Goal: Information Seeking & Learning: Learn about a topic

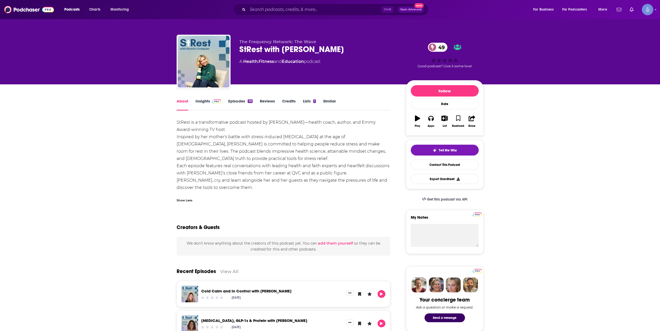
click at [201, 104] on link "Insights" at bounding box center [208, 105] width 26 height 12
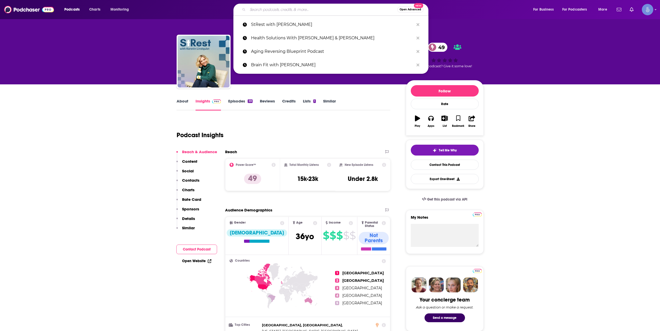
click at [293, 9] on input "Search podcasts, credits, & more..." at bounding box center [323, 9] width 150 height 8
paste input "Health Solutions With [PERSON_NAME] & [PERSON_NAME]"
type input "Health Solutions With [PERSON_NAME] & [PERSON_NAME]"
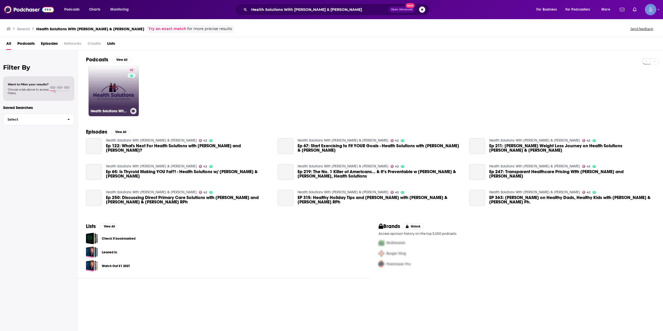
click at [110, 89] on link "42 Health Solutions With Shawn & Janet Needham" at bounding box center [114, 91] width 50 height 50
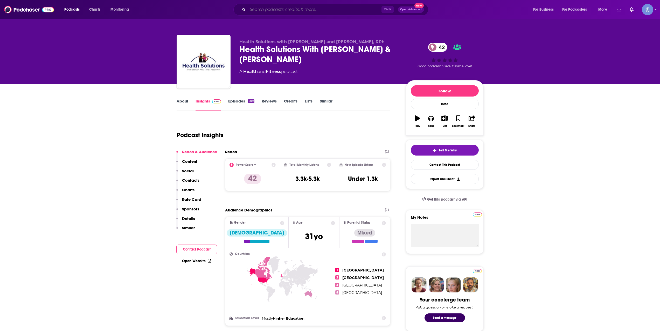
click at [313, 8] on input "Search podcasts, credits, & more..." at bounding box center [315, 9] width 134 height 8
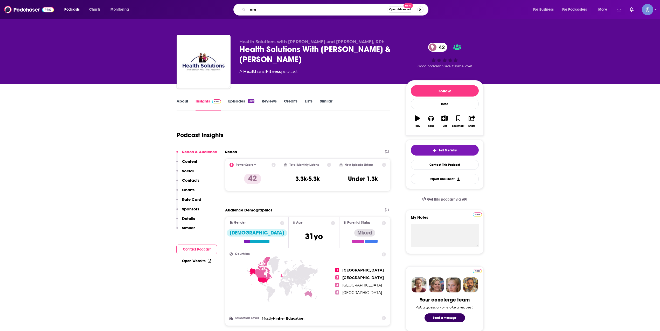
type input "n"
type input "modern healthspan"
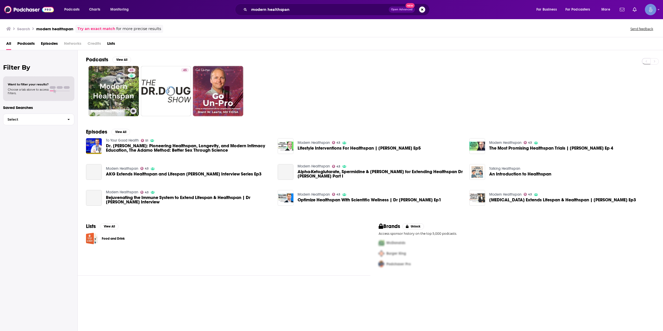
click at [120, 92] on link "43 Modern Healthspan" at bounding box center [114, 91] width 50 height 50
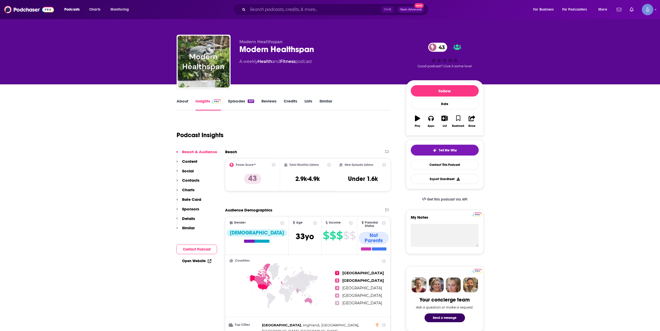
scroll to position [173, 0]
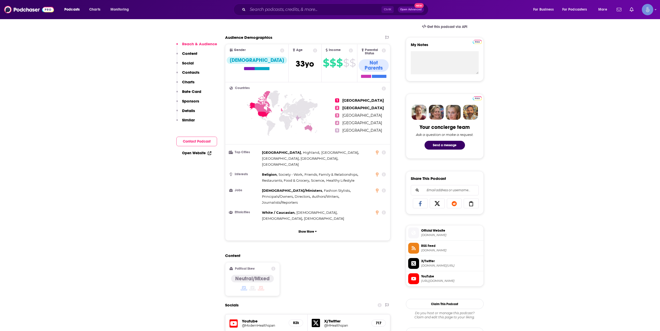
click at [253, 324] on h5 "@ModernHealthspan" at bounding box center [263, 326] width 43 height 4
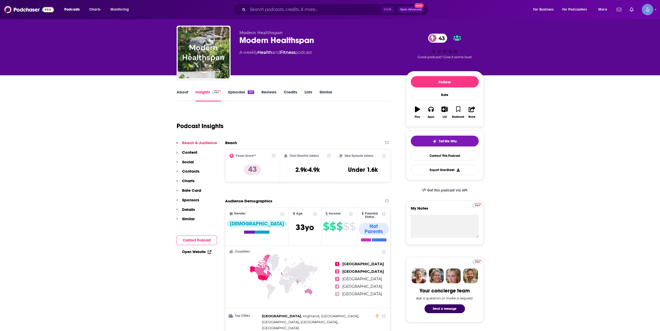
scroll to position [0, 0]
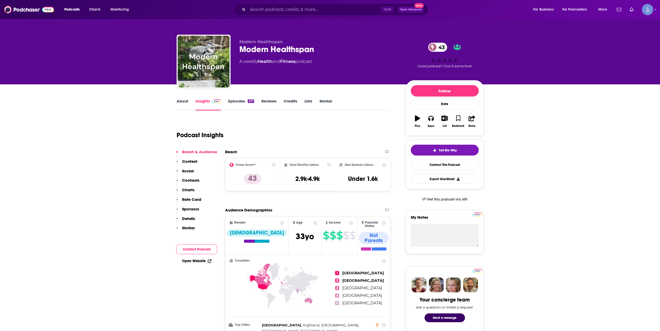
drag, startPoint x: 88, startPoint y: 114, endPoint x: 63, endPoint y: 100, distance: 28.8
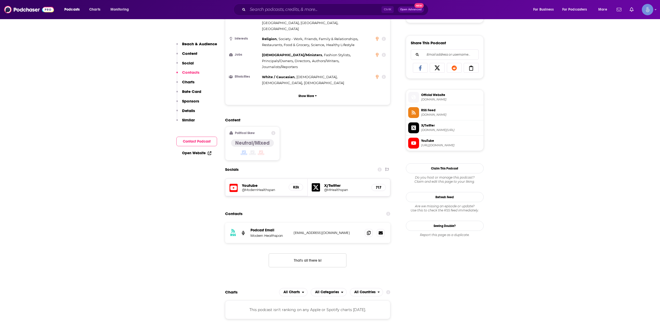
scroll to position [259, 0]
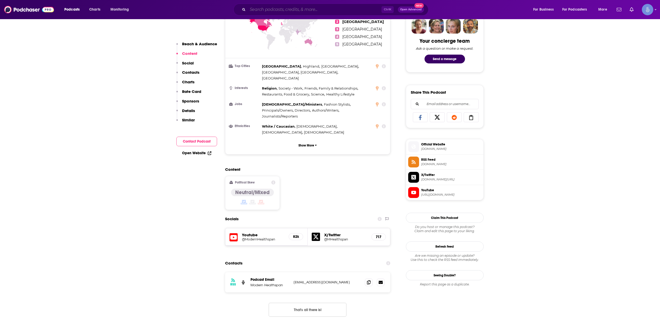
click at [316, 13] on input "Search podcasts, credits, & more..." at bounding box center [315, 9] width 134 height 8
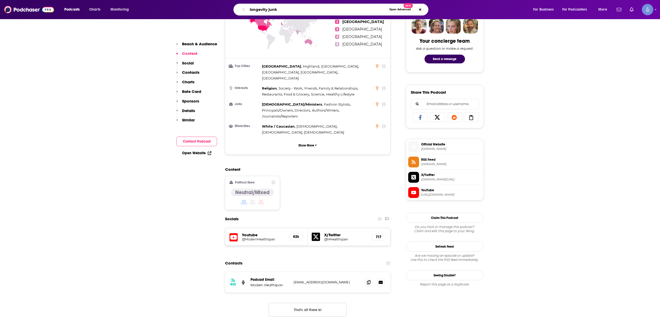
type input "longevity junky"
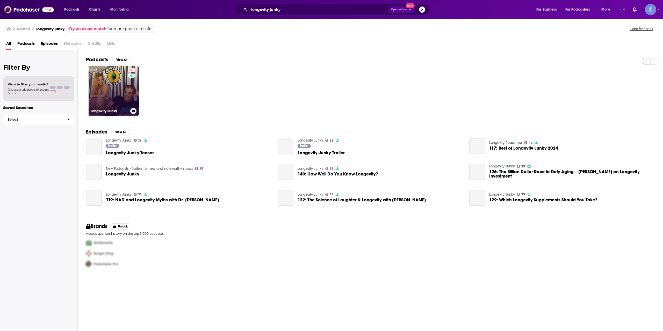
click at [123, 85] on link "35 Longevity Junky" at bounding box center [114, 91] width 50 height 50
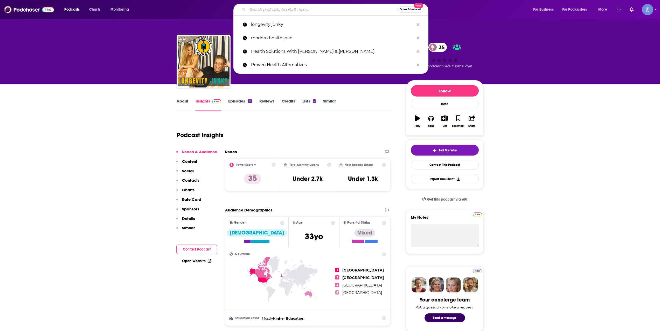
click at [292, 8] on input "Search podcasts, credits, & more..." at bounding box center [323, 9] width 150 height 8
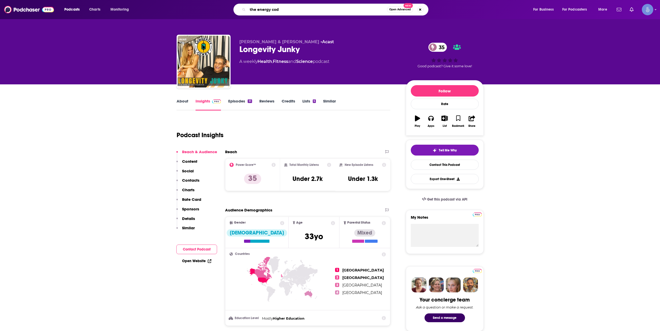
type input "the energy code"
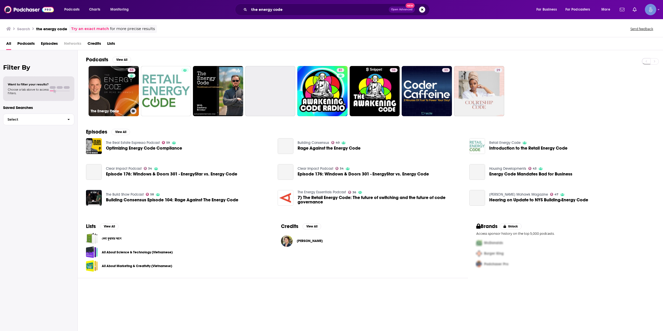
click at [124, 85] on link "53 The Energy Code" at bounding box center [114, 91] width 50 height 50
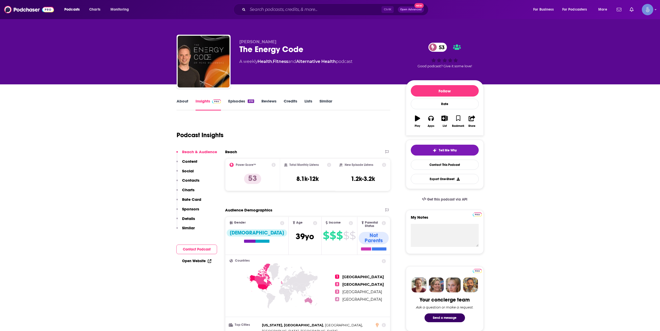
click at [253, 105] on link "Episodes 232" at bounding box center [241, 105] width 26 height 12
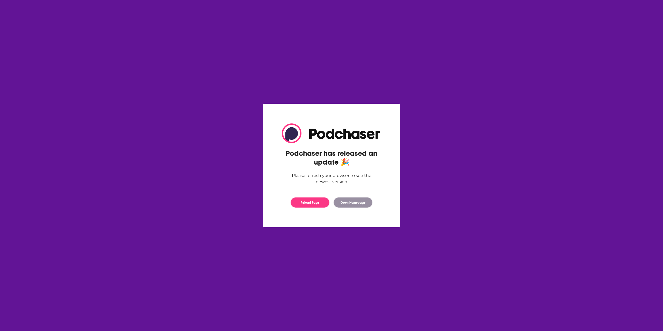
click at [330, 202] on div "Reload Page Open Homepage" at bounding box center [332, 203] width 100 height 10
click at [326, 203] on button "Reload Page" at bounding box center [310, 203] width 39 height 10
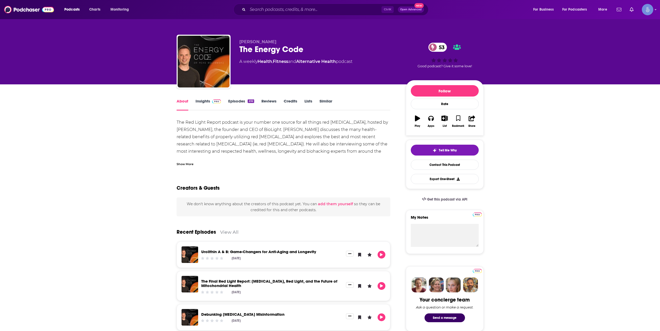
click at [184, 161] on div "Show More" at bounding box center [283, 162] width 214 height 9
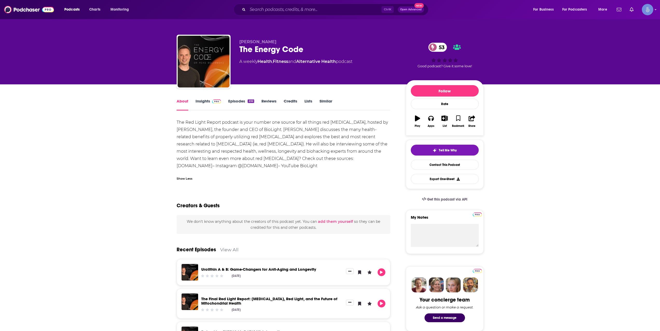
click at [198, 107] on link "Insights" at bounding box center [208, 105] width 26 height 12
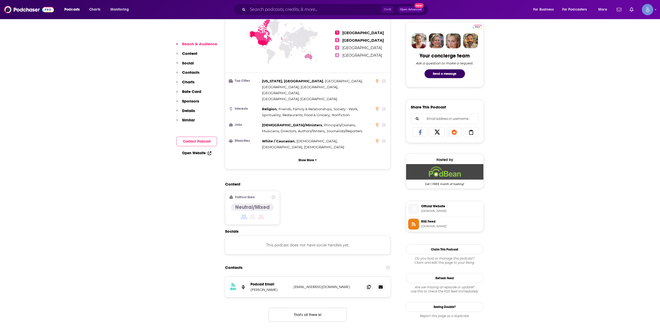
scroll to position [259, 0]
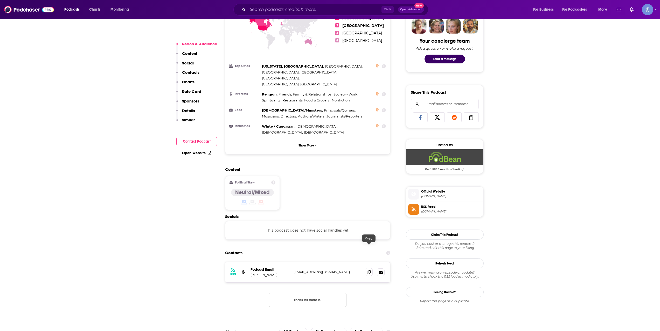
click at [372, 268] on span at bounding box center [369, 272] width 8 height 8
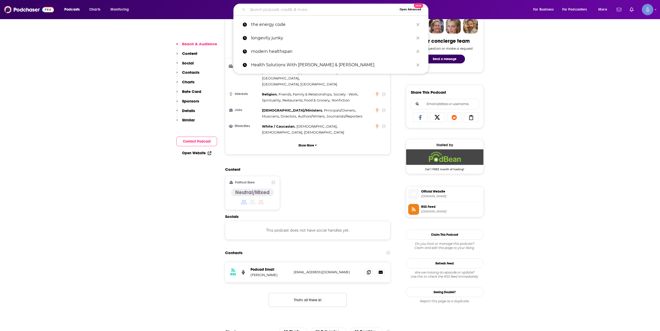
click at [295, 12] on input "Search podcasts, credits, & more..." at bounding box center [323, 9] width 150 height 8
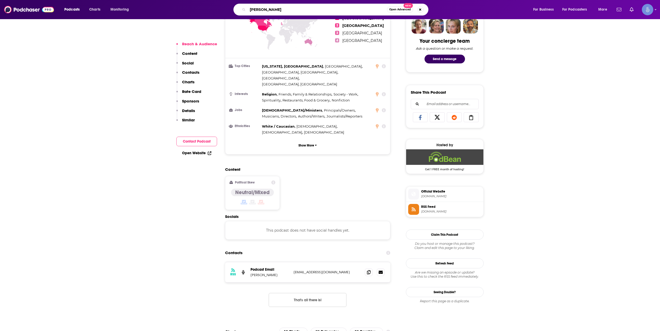
type input "dr [PERSON_NAME]"
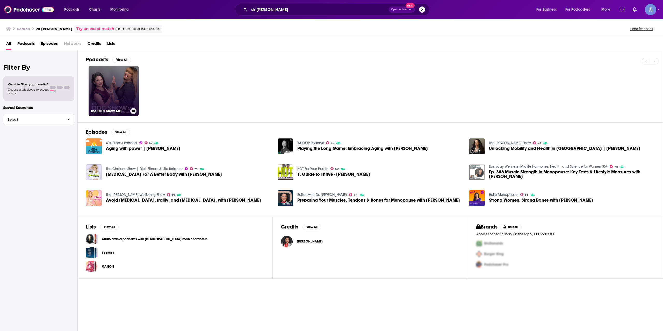
click at [119, 91] on link "The DOC Show MD" at bounding box center [114, 91] width 50 height 50
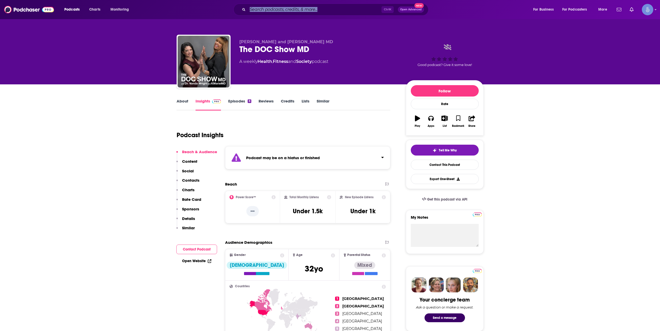
click at [320, 13] on div "Ctrl K Open Advanced New" at bounding box center [330, 10] width 195 height 12
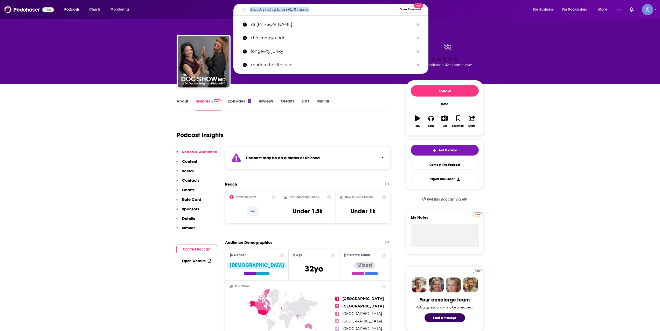
click at [320, 12] on input "Search podcasts, credits, & more..." at bounding box center [323, 9] width 150 height 8
paste input "Hot For Your Health"
type input "Hot For Your Health"
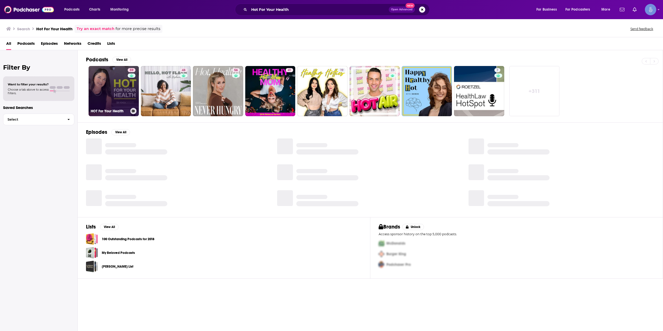
click at [126, 91] on link "59 HOT For Your Health" at bounding box center [114, 91] width 50 height 50
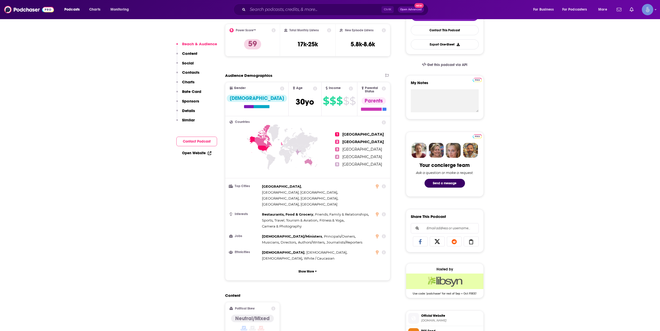
scroll to position [173, 0]
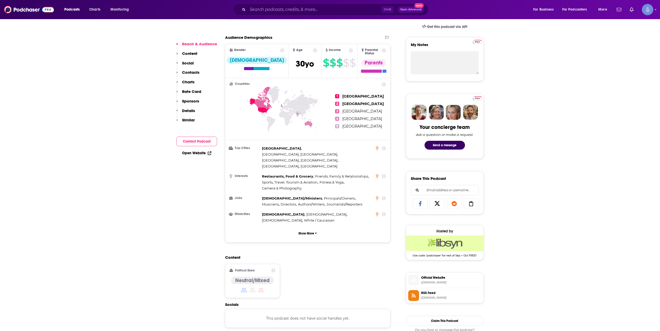
click at [303, 18] on div "Podcasts Charts Monitoring Ctrl K Open Advanced New For Business For Podcasters…" at bounding box center [330, 9] width 660 height 19
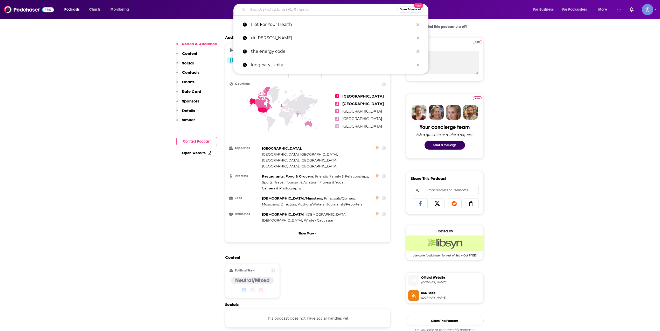
click at [310, 7] on input "Search podcasts, credits, & more..." at bounding box center [323, 9] width 150 height 8
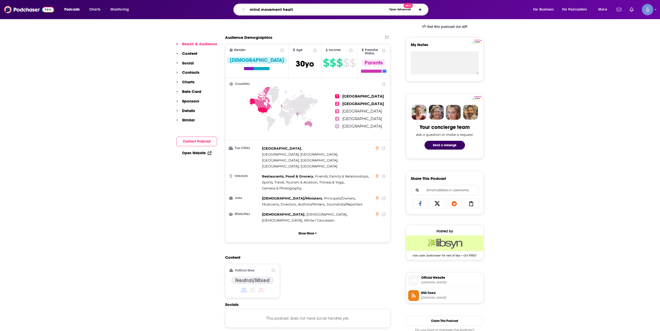
type input "mind movement health"
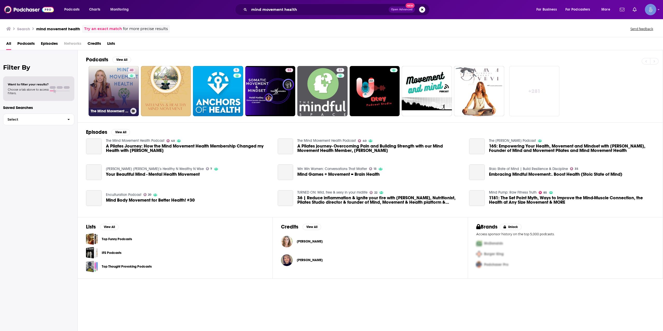
click at [107, 88] on link "40 The Mind Movement Health Podcast" at bounding box center [114, 91] width 50 height 50
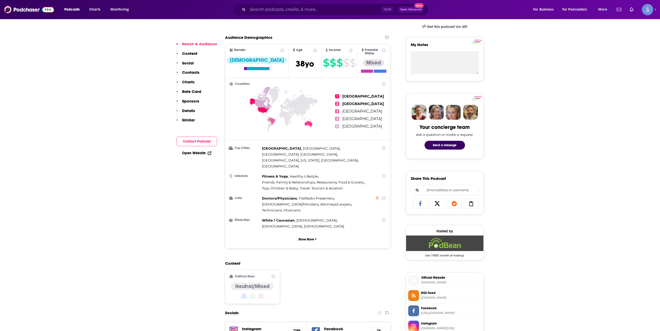
scroll to position [259, 0]
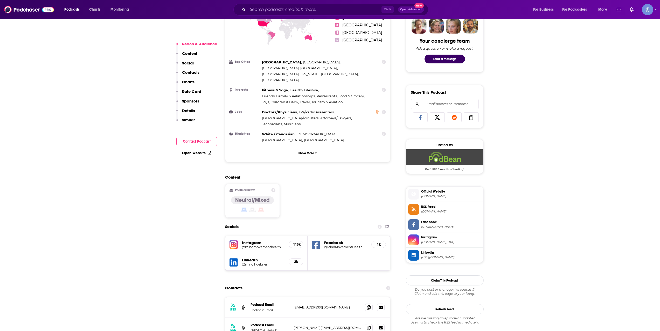
click at [255, 245] on h5 "@mindmovementhealth" at bounding box center [263, 247] width 43 height 4
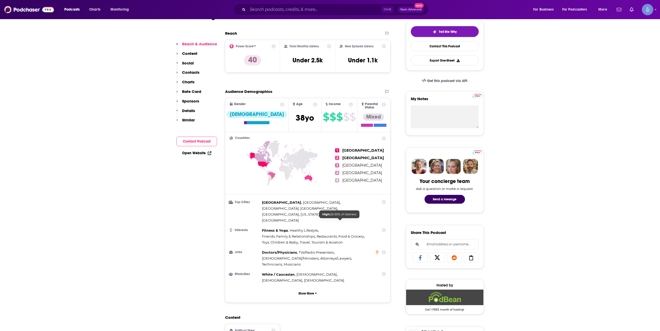
scroll to position [0, 0]
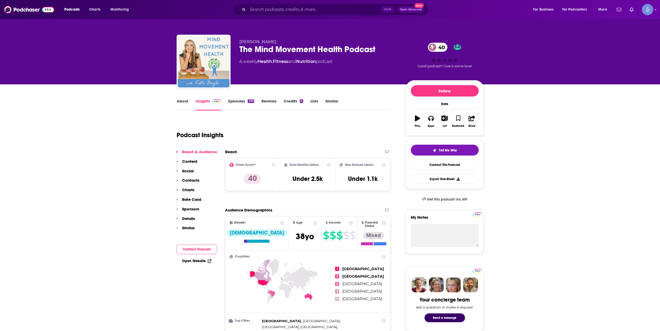
click at [269, 5] on div "Ctrl K Open Advanced New" at bounding box center [330, 10] width 195 height 12
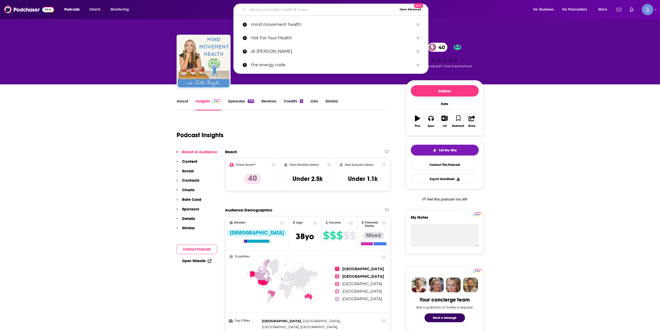
click at [271, 7] on input "Search podcasts, credits, & more..." at bounding box center [323, 9] width 150 height 8
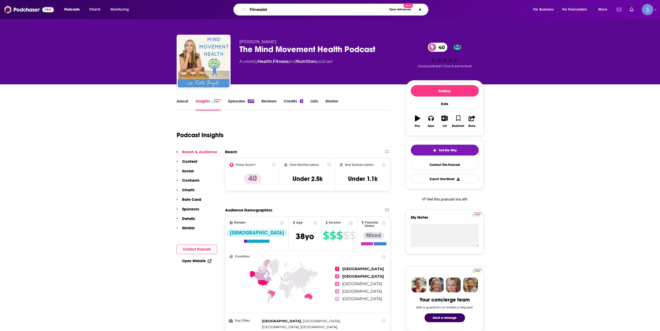
type input "fitnessista"
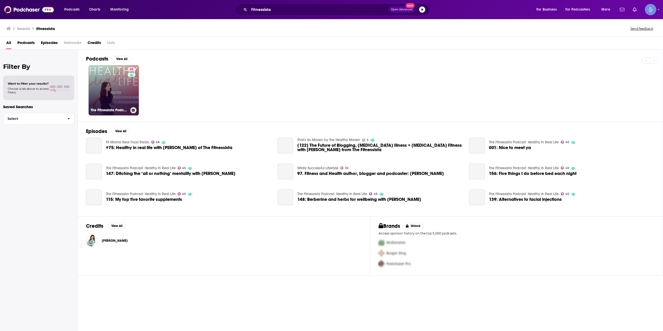
click at [114, 103] on link "45 The Fitnessista Podcast: Healthy In Real Life" at bounding box center [114, 90] width 50 height 50
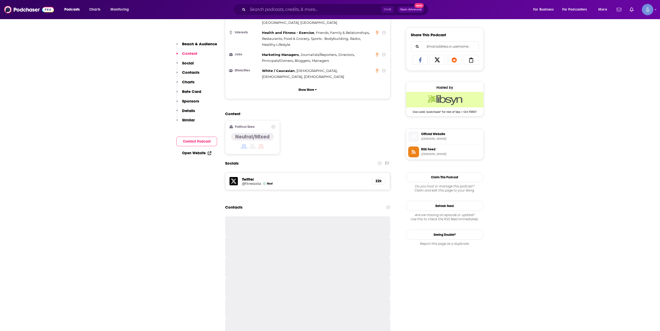
scroll to position [345, 0]
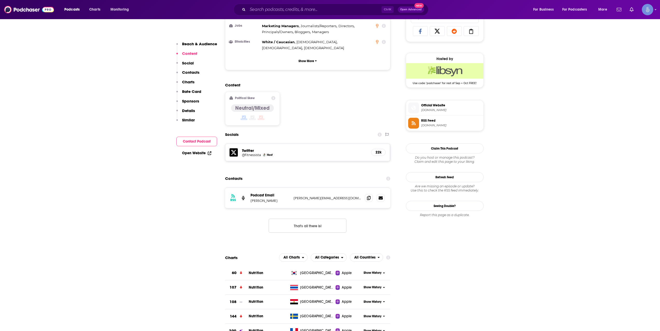
click at [431, 109] on span "[DOMAIN_NAME]" at bounding box center [451, 110] width 60 height 4
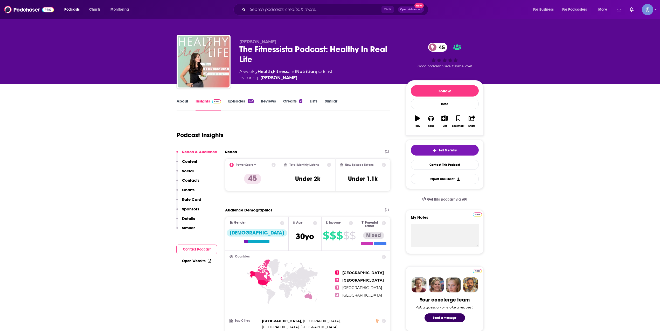
click at [272, 15] on div "Ctrl K Open Advanced New" at bounding box center [330, 10] width 195 height 12
click at [278, 12] on input "Search podcasts, credits, & more..." at bounding box center [315, 9] width 134 height 8
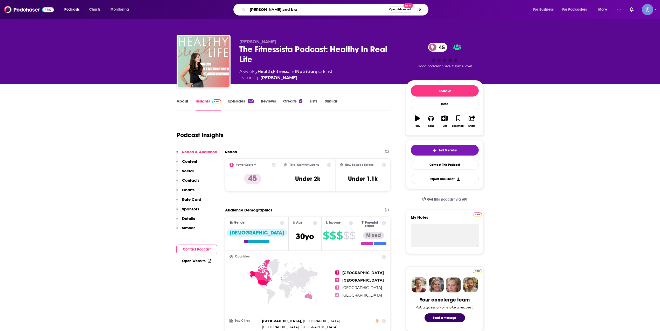
type input "[PERSON_NAME] and [PERSON_NAME]"
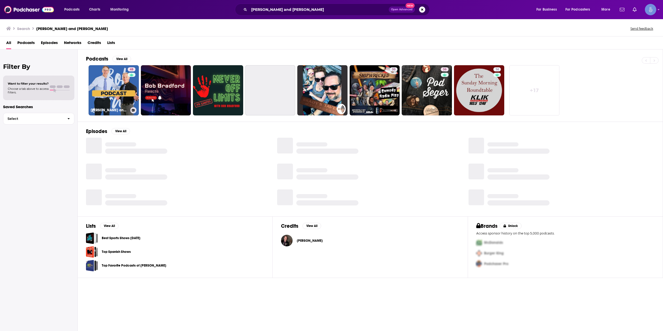
click at [127, 84] on link "48 [PERSON_NAME] and [PERSON_NAME]" at bounding box center [114, 90] width 50 height 50
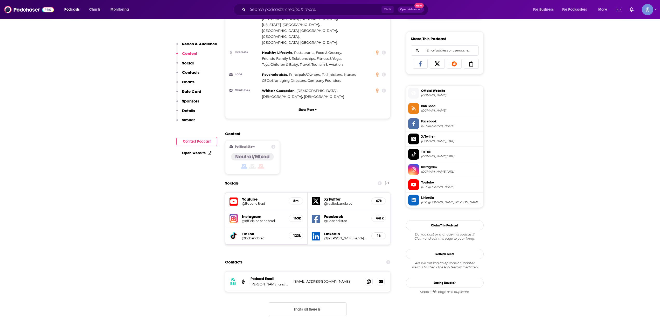
scroll to position [345, 0]
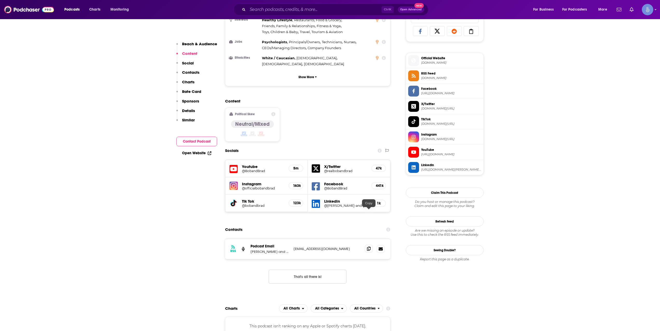
click at [369, 247] on icon at bounding box center [369, 249] width 4 height 4
click at [278, 5] on div "Ctrl K Open Advanced New" at bounding box center [330, 10] width 195 height 12
click at [284, 10] on input "Search podcasts, credits, & more..." at bounding box center [315, 9] width 134 height 8
paste input "Mind, Body, Health, and Politics"
type input "Mind, Body, Health, and Politics"
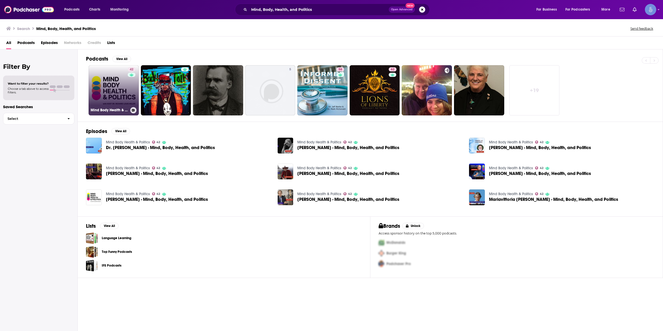
click at [123, 95] on link "42 Mind Body Health & Politics" at bounding box center [114, 90] width 50 height 50
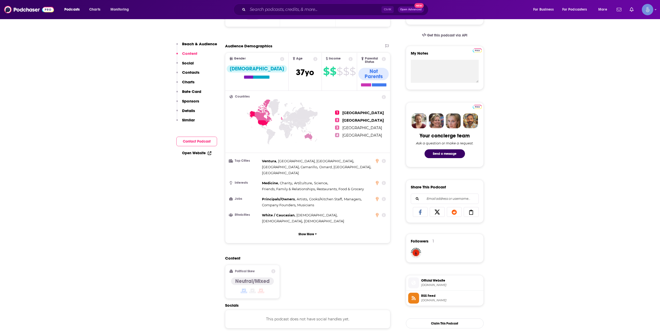
scroll to position [173, 0]
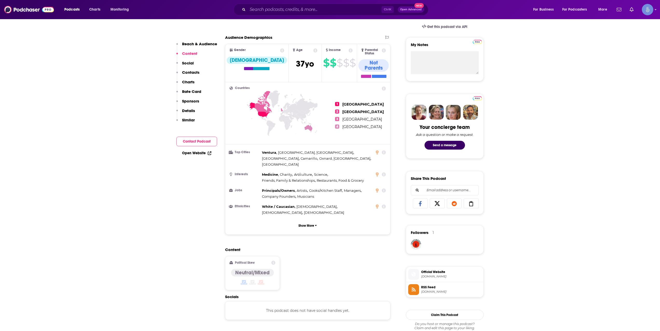
click at [444, 274] on span "Official Website" at bounding box center [451, 272] width 60 height 5
click at [290, 8] on input "Search podcasts, credits, & more..." at bounding box center [315, 9] width 134 height 8
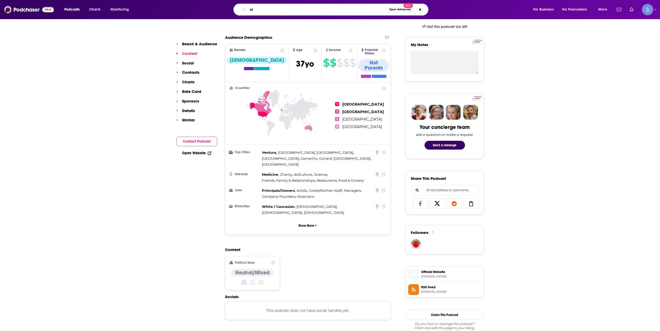
type input "v"
type input "finding genius"
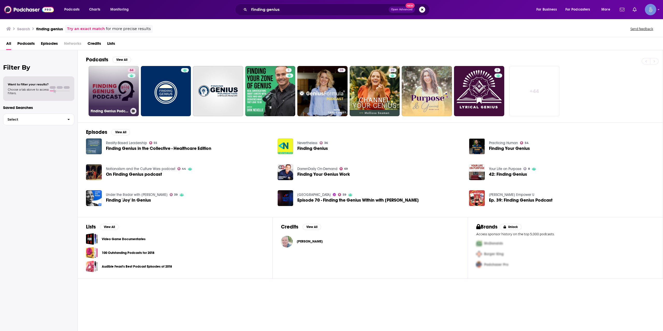
click at [130, 92] on div "64" at bounding box center [132, 88] width 9 height 40
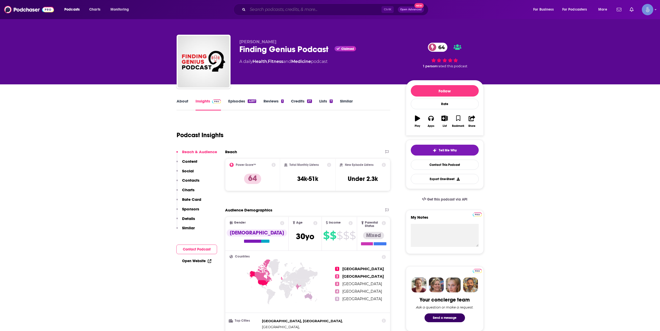
click at [305, 8] on input "Search podcasts, credits, & more..." at bounding box center [315, 9] width 134 height 8
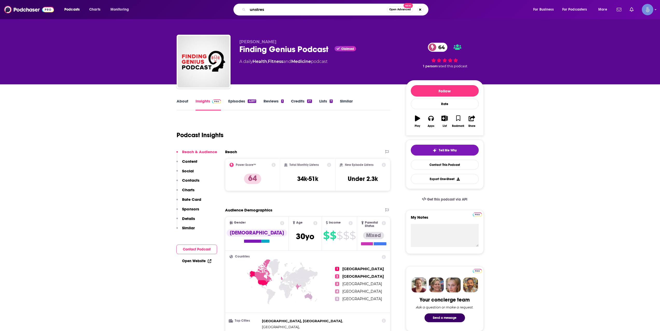
type input "unstress"
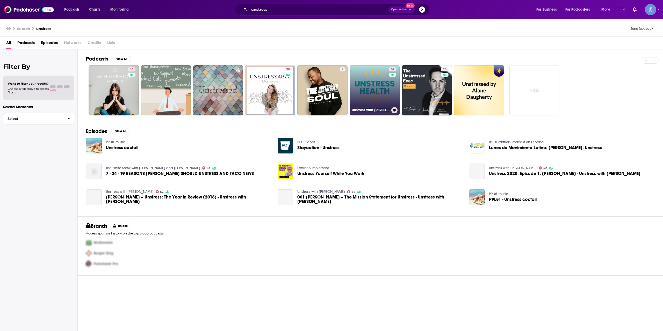
click at [393, 95] on div "52" at bounding box center [393, 87] width 9 height 40
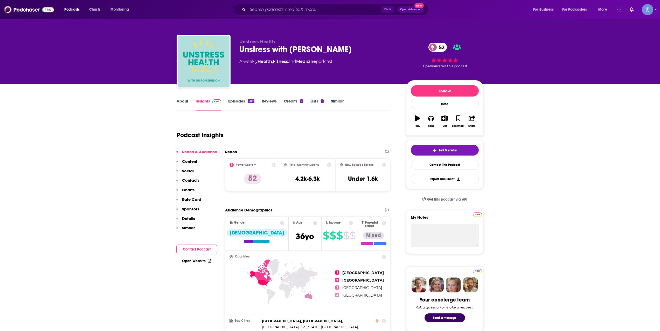
click at [187, 103] on link "About" at bounding box center [182, 105] width 12 height 12
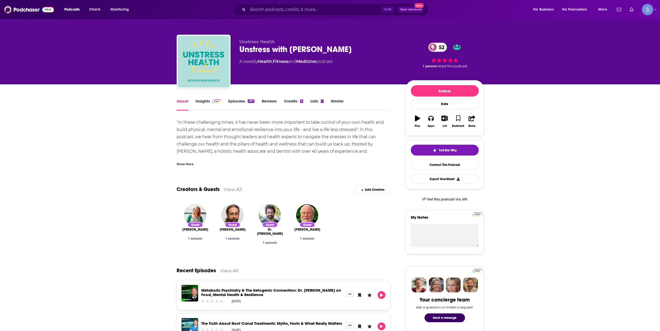
click at [204, 103] on link "Insights" at bounding box center [208, 105] width 26 height 12
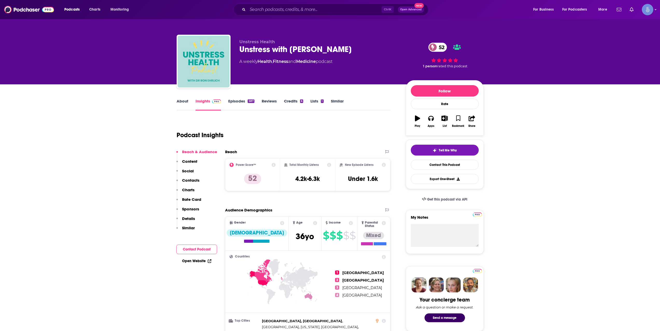
click at [238, 99] on link "Episodes 587" at bounding box center [241, 105] width 26 height 12
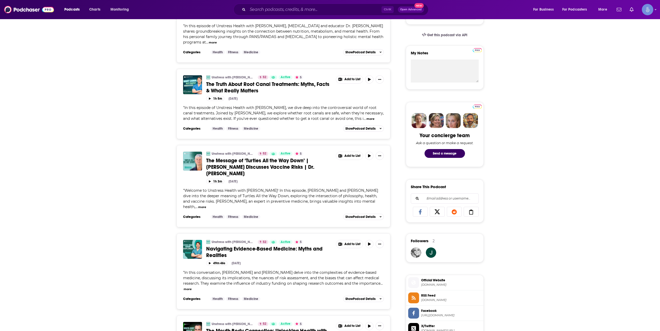
scroll to position [173, 0]
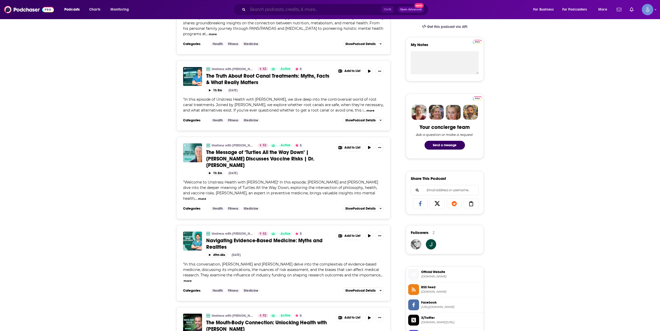
click at [344, 8] on input "Search podcasts, credits, & more..." at bounding box center [315, 9] width 134 height 8
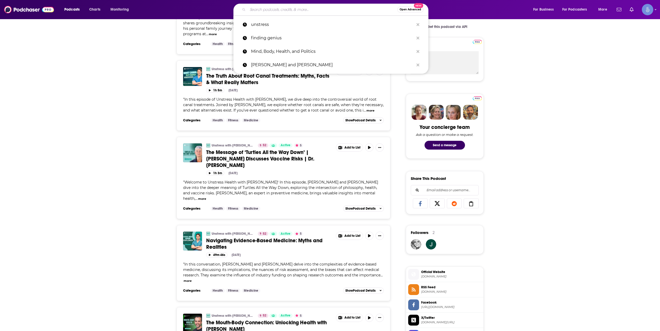
paste input "The ManKind Podcast"
type input "The ManKind Podcast"
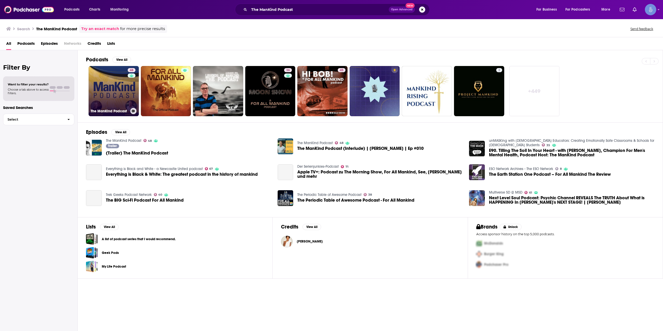
click at [121, 100] on link "48 The ManKind Podcast" at bounding box center [114, 91] width 50 height 50
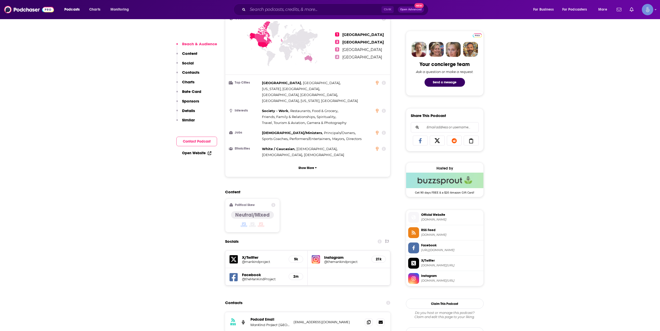
scroll to position [259, 0]
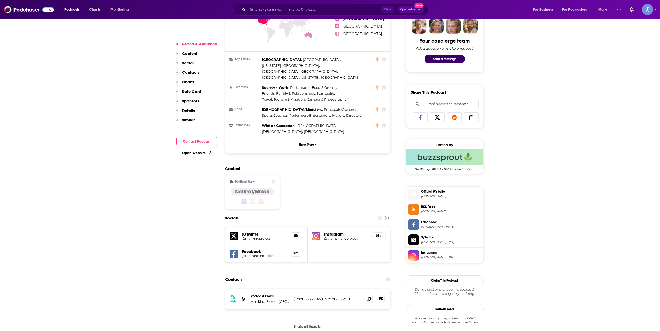
click at [250, 15] on div "Ctrl K Open Advanced New" at bounding box center [330, 10] width 195 height 12
click at [267, 13] on div "Ctrl K Open Advanced New" at bounding box center [330, 10] width 195 height 12
click at [267, 13] on input "Search podcasts, credits, & more..." at bounding box center [315, 9] width 134 height 8
paste input "Coffee Talk ([PERSON_NAME]) with [PERSON_NAME]"
type input "Coffee Talk ([PERSON_NAME]) with [PERSON_NAME]"
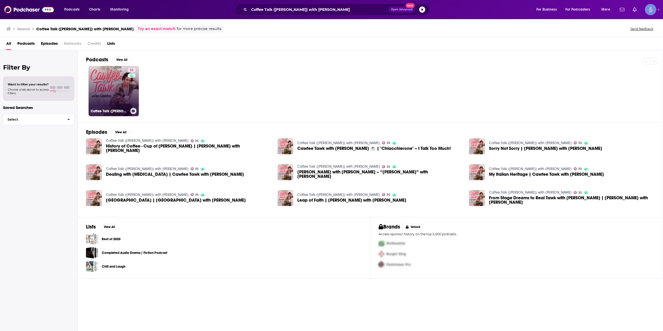
click at [119, 83] on link "35 Coffee Talk ([PERSON_NAME]) with [PERSON_NAME]" at bounding box center [114, 91] width 50 height 50
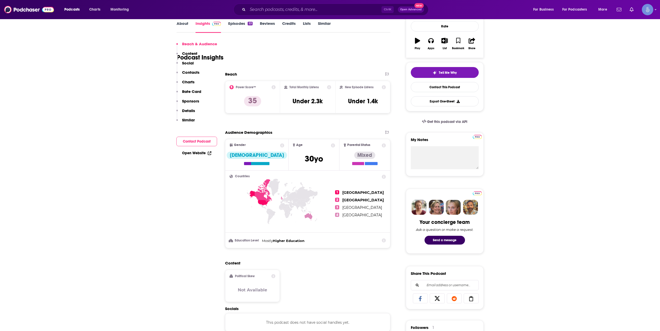
scroll to position [259, 0]
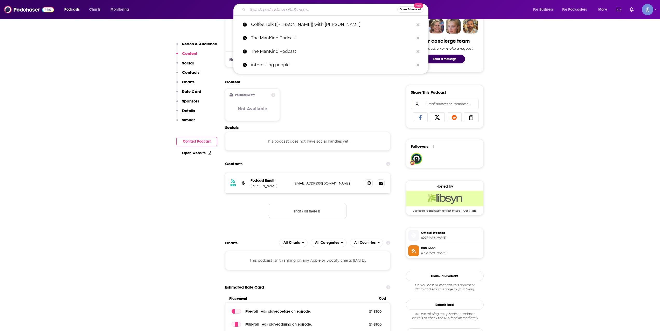
click at [322, 9] on input "Search podcasts, credits, & more..." at bounding box center [323, 9] width 150 height 8
paste input "DLC Wellness Live - World Famous Wellness Community"
type input "DLC Wellness Live - World Famous Wellness Community"
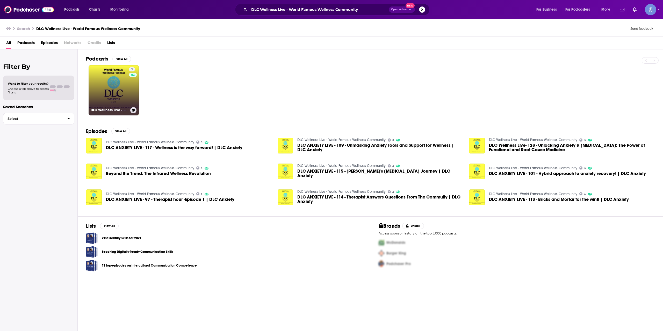
click at [115, 102] on link "3 DLC Wellness Live - World Famous Wellness Community" at bounding box center [114, 90] width 50 height 50
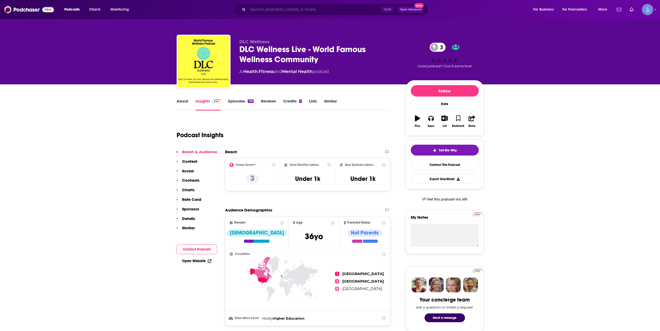
click at [307, 12] on input "Search podcasts, credits, & more..." at bounding box center [315, 9] width 134 height 8
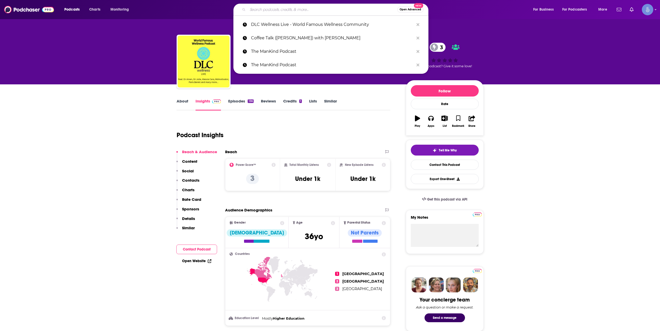
paste input "The Modern Man Podcast"
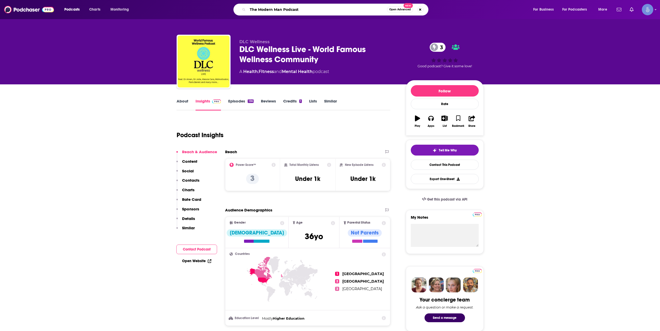
drag, startPoint x: 320, startPoint y: 10, endPoint x: 318, endPoint y: 13, distance: 3.2
click at [319, 12] on input "The Modern Man Podcast" at bounding box center [317, 9] width 139 height 8
type input "The Modern Man Podcast"
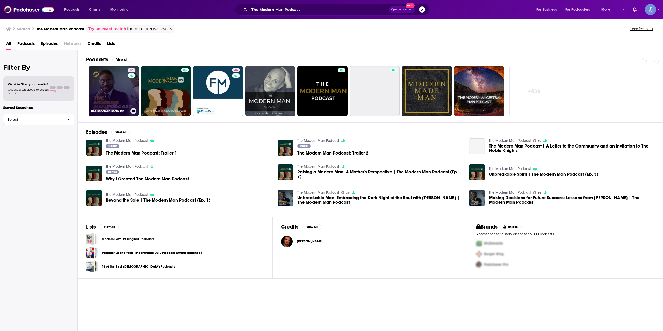
click at [111, 91] on link "36 The Modern Man Podcast" at bounding box center [114, 91] width 50 height 50
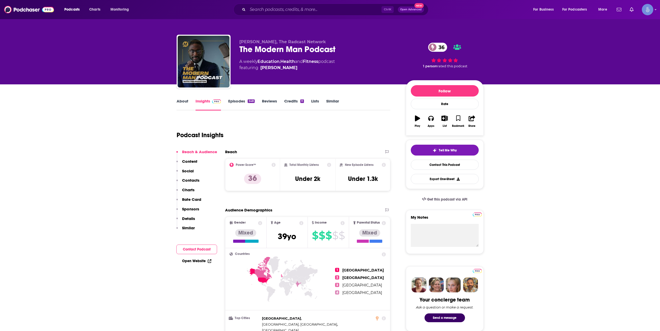
click at [333, 16] on div "Podcasts Charts Monitoring Ctrl K Open Advanced New For Business For Podcasters…" at bounding box center [330, 9] width 660 height 19
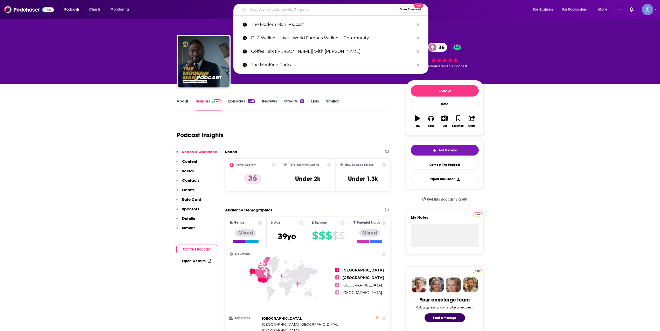
click at [328, 11] on input "Search podcasts, credits, & more..." at bounding box center [323, 9] width 150 height 8
paste input "The Being Method"
type input "The Being Method"
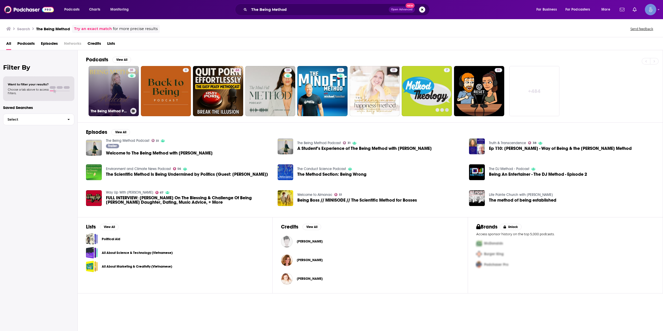
click at [128, 89] on div "31" at bounding box center [132, 88] width 9 height 40
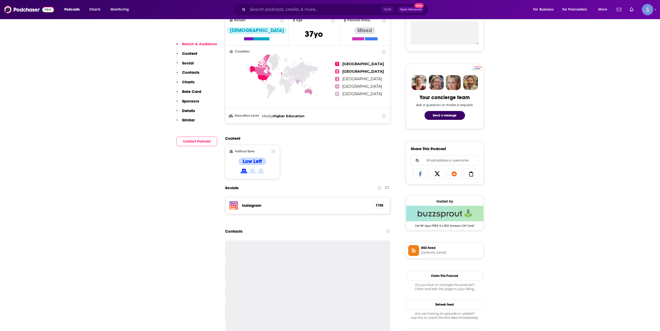
scroll to position [259, 0]
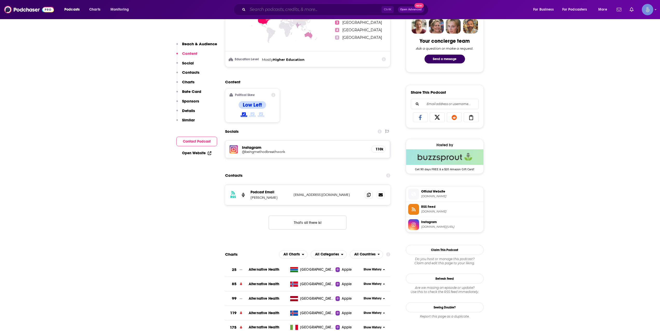
click at [376, 8] on input "Search podcasts, credits, & more..." at bounding box center [315, 9] width 134 height 8
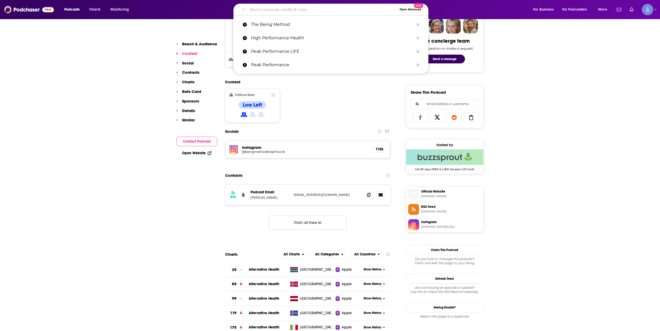
paste input "Lifers with [PERSON_NAME]"
type input "Lifers with [PERSON_NAME]"
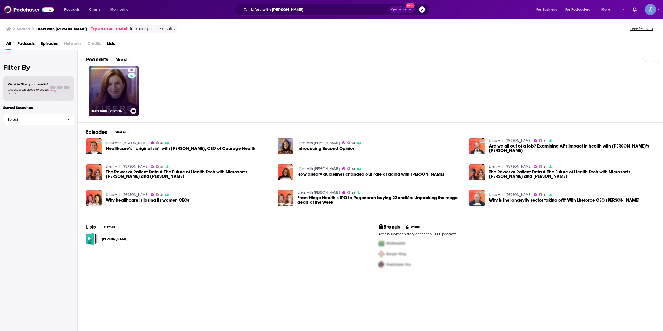
click at [116, 80] on link "31 Lifers with [PERSON_NAME]" at bounding box center [114, 91] width 50 height 50
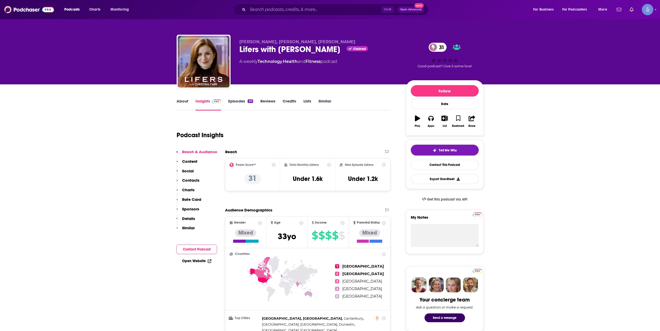
click at [329, 14] on div "Ctrl K Open Advanced New" at bounding box center [330, 10] width 195 height 12
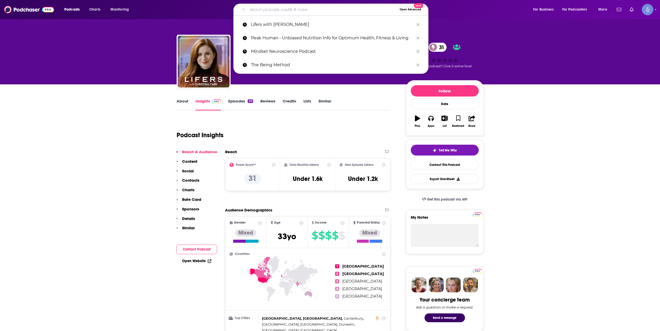
click at [328, 11] on input "Search podcasts, credits, & more..." at bounding box center [323, 9] width 150 height 8
paste input "How To Deal With Grief and Trauma"
type input "How To Deal With Grief and Trauma"
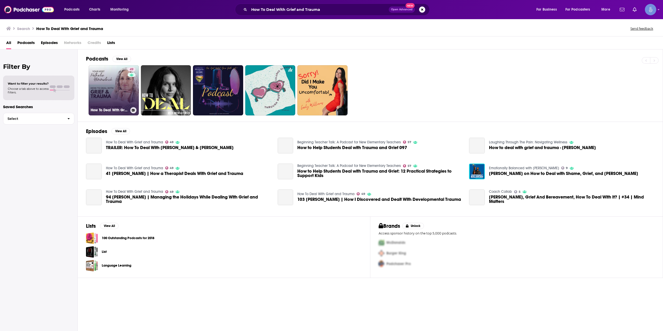
click at [128, 83] on div "49" at bounding box center [132, 87] width 9 height 40
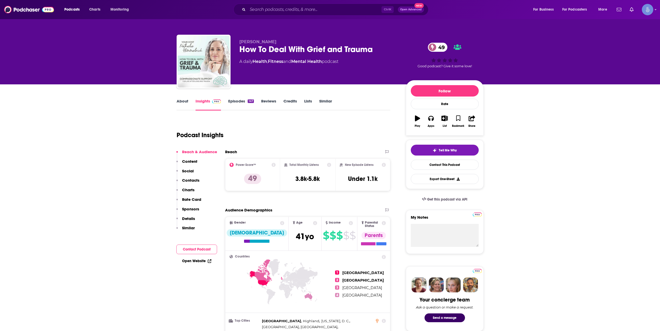
click at [186, 103] on link "About" at bounding box center [182, 105] width 12 height 12
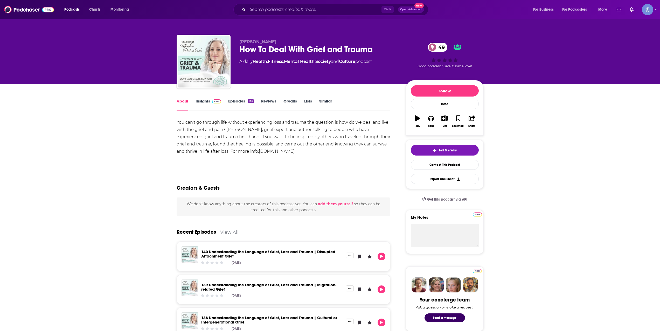
click at [299, 14] on div "Ctrl K Open Advanced New" at bounding box center [330, 10] width 195 height 12
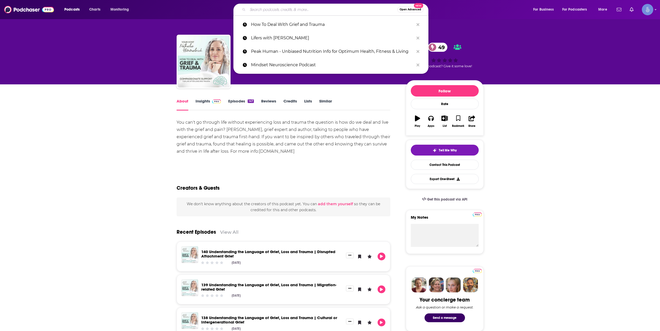
click at [302, 10] on input "Search podcasts, credits, & more..." at bounding box center [323, 9] width 150 height 8
paste input "ChaseLife with [PERSON_NAME]"
type input "ChaseLife with [PERSON_NAME]"
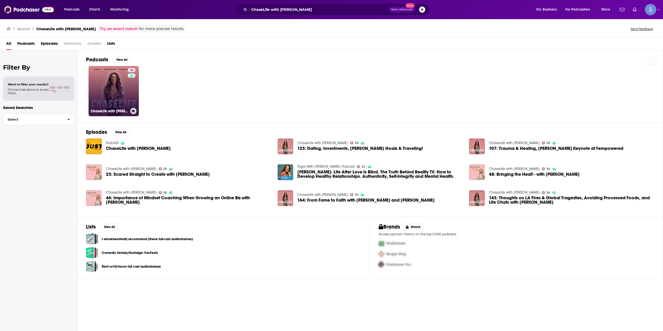
click at [127, 88] on link "36 ChaseLife with [PERSON_NAME]" at bounding box center [114, 91] width 50 height 50
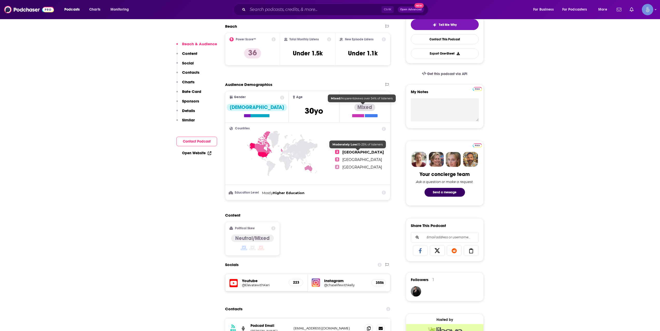
scroll to position [173, 0]
